Goal: Navigation & Orientation: Find specific page/section

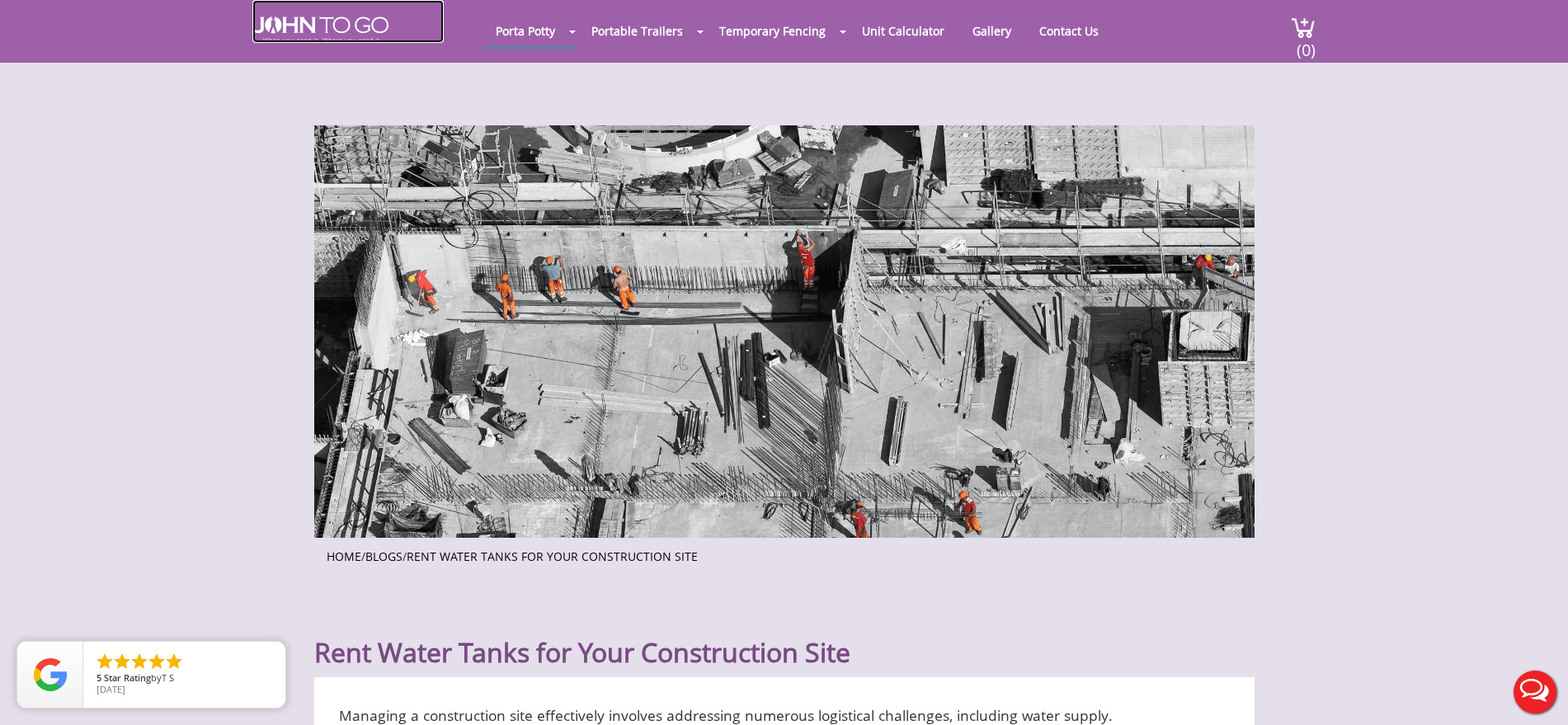
click at [365, 29] on img at bounding box center [320, 29] width 136 height 26
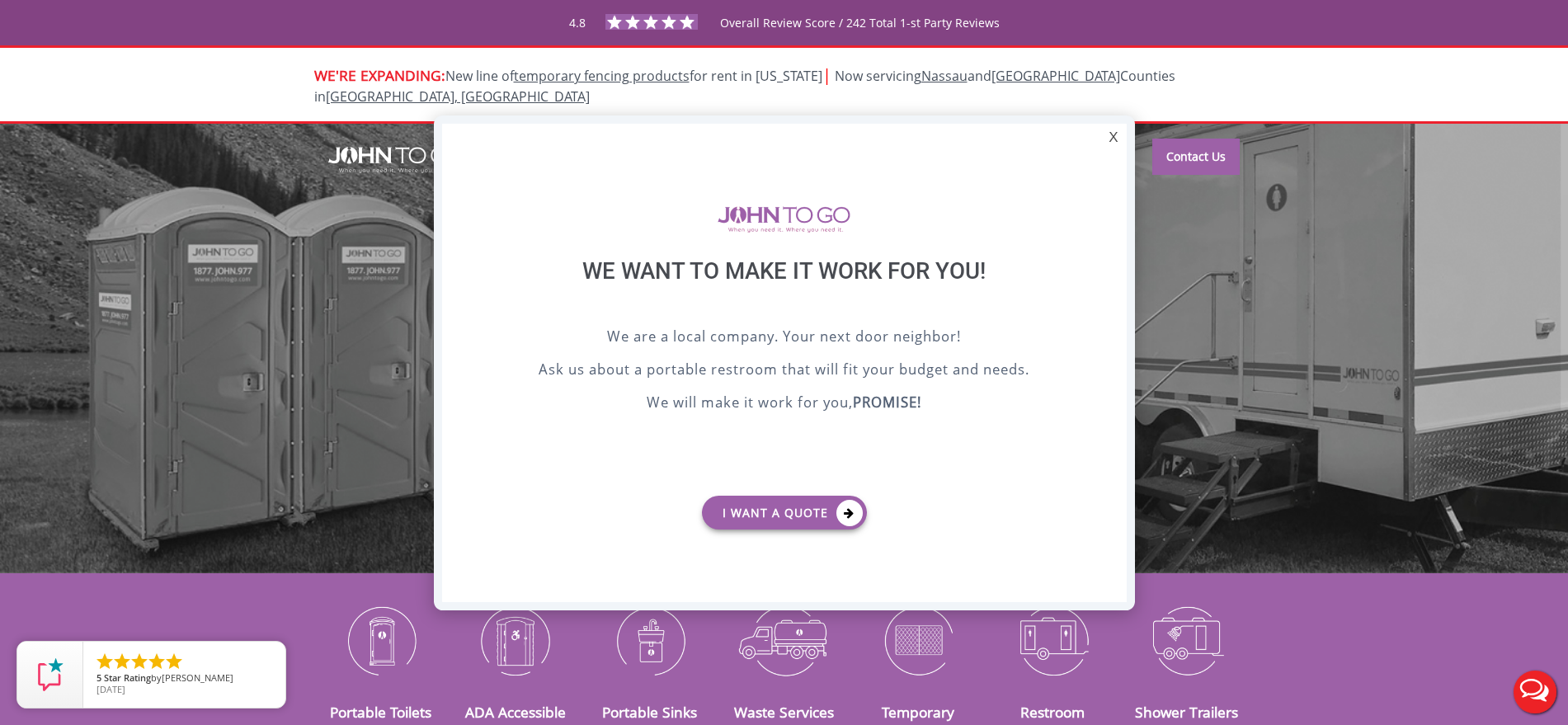
click at [1107, 132] on div "X" at bounding box center [1113, 137] width 25 height 28
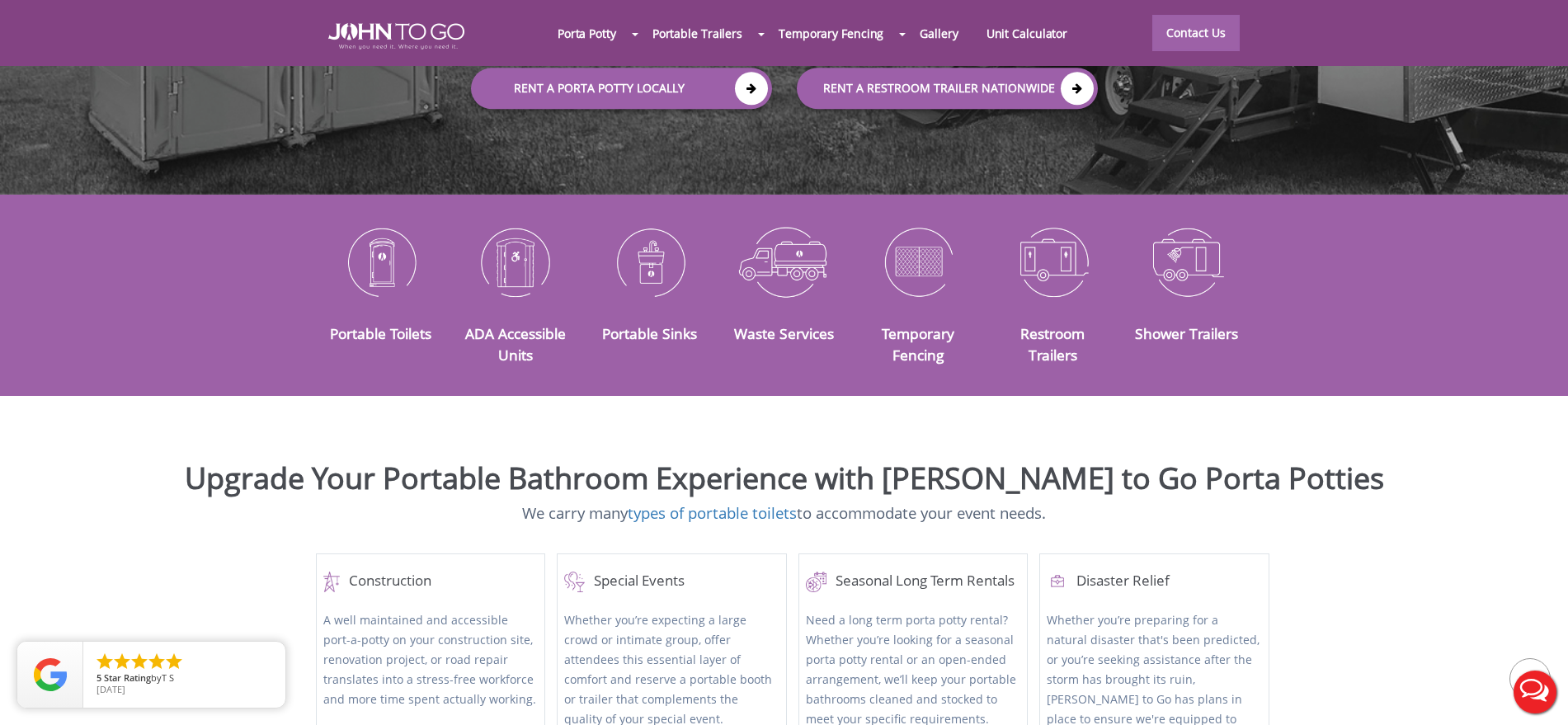
scroll to position [207, 0]
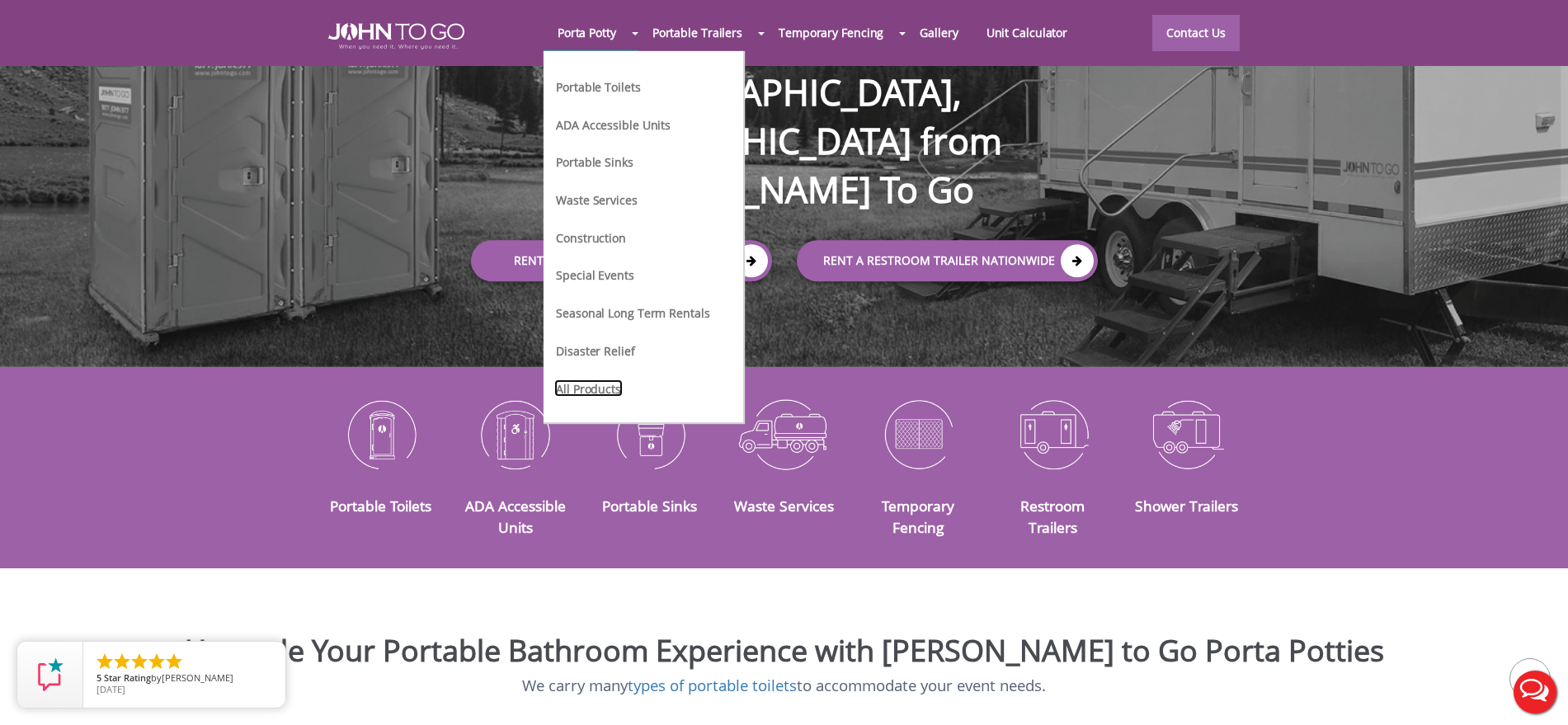
click at [596, 382] on link "All Products" at bounding box center [588, 388] width 69 height 17
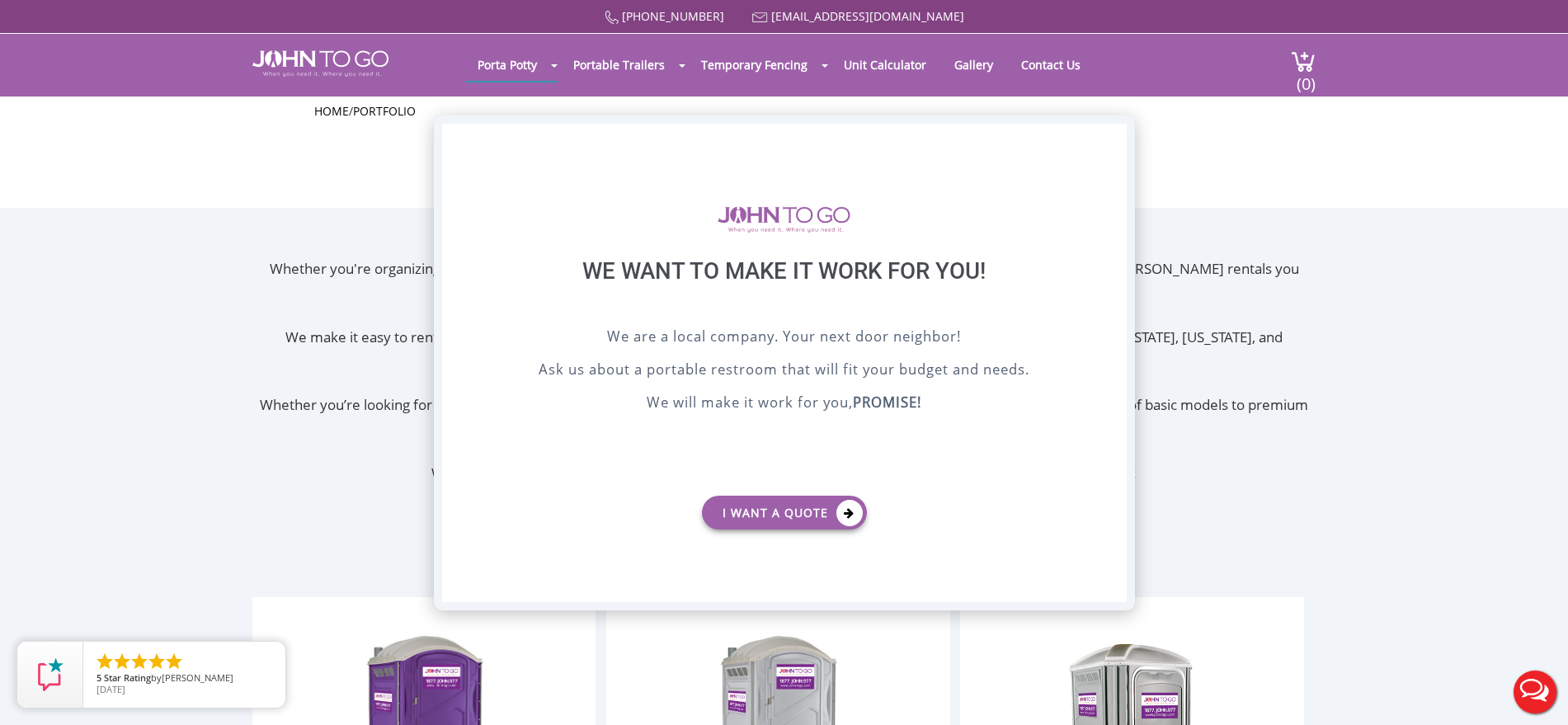
click at [1113, 135] on div "X" at bounding box center [1113, 137] width 25 height 28
